Goal: Obtain resource: Download file/media

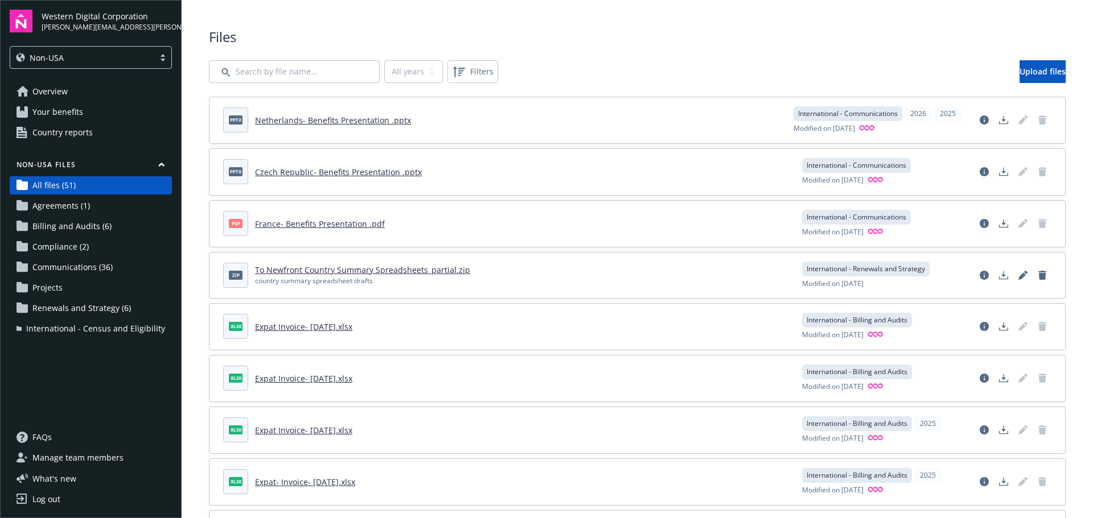
click at [52, 134] on span "Country reports" at bounding box center [62, 132] width 60 height 18
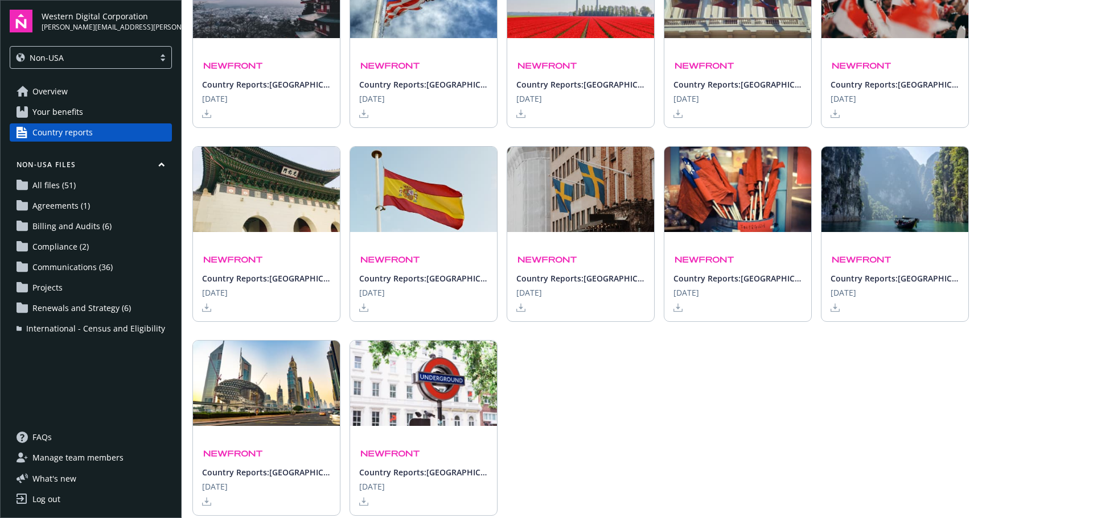
scroll to position [569, 0]
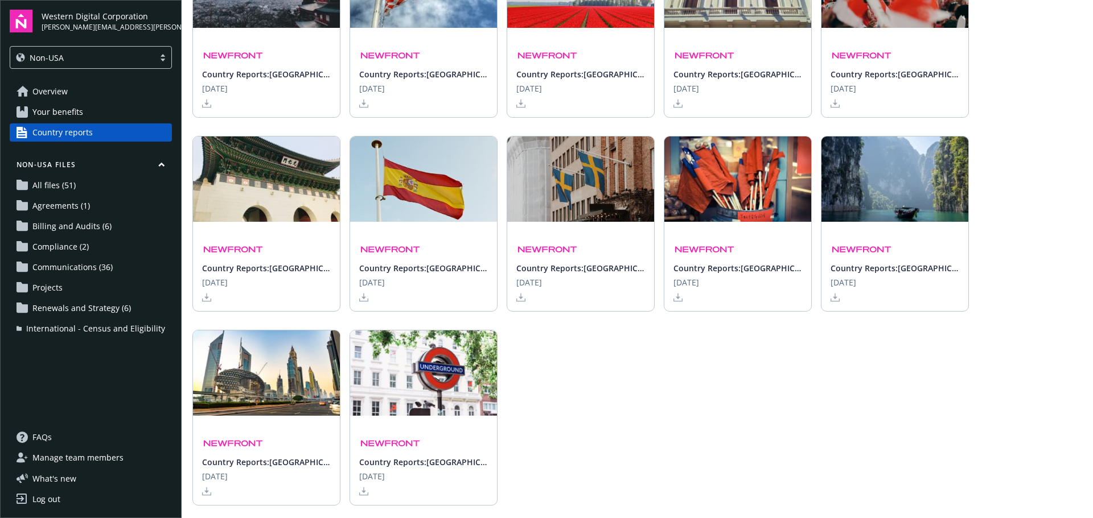
click at [207, 491] on polygon at bounding box center [206, 491] width 5 height 6
